Goal: Navigation & Orientation: Find specific page/section

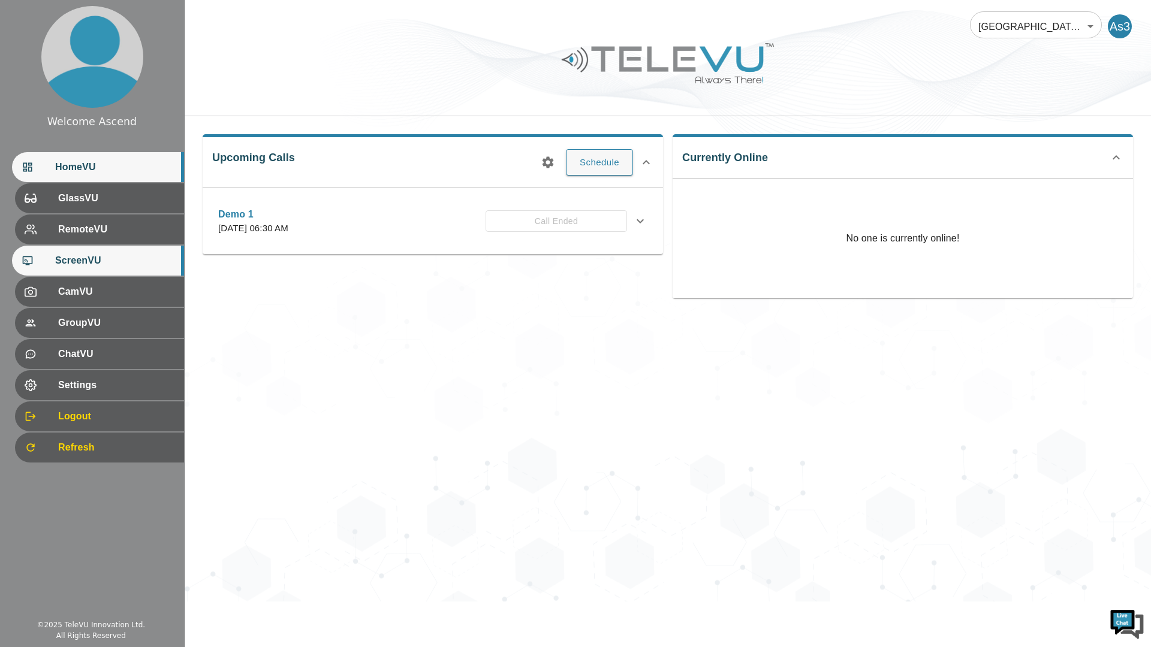
click at [132, 248] on div "ScreenVU" at bounding box center [98, 261] width 172 height 30
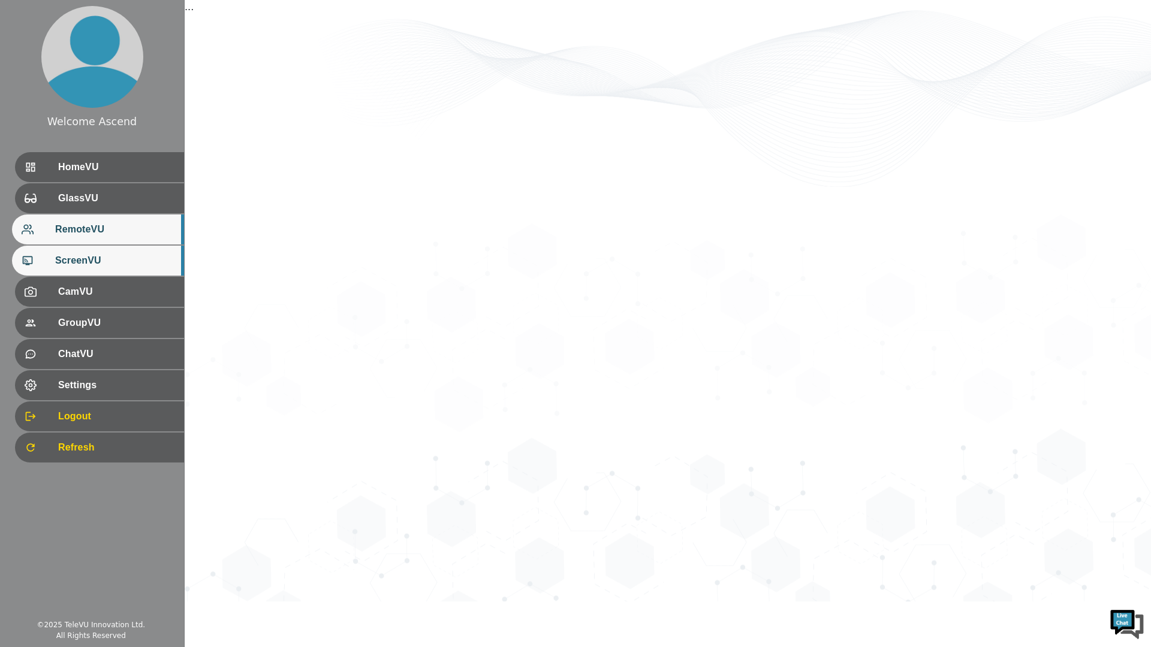
click at [140, 221] on div "RemoteVU" at bounding box center [98, 230] width 172 height 30
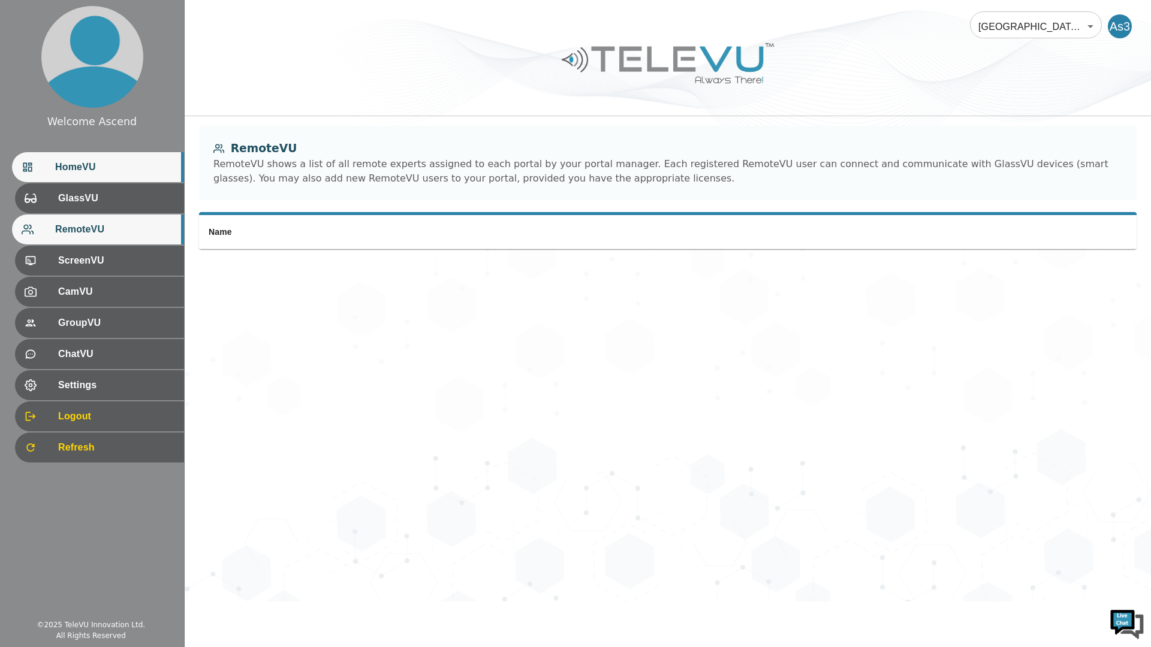
click at [135, 165] on span "HomeVU" at bounding box center [114, 167] width 119 height 14
